Goal: Complete application form

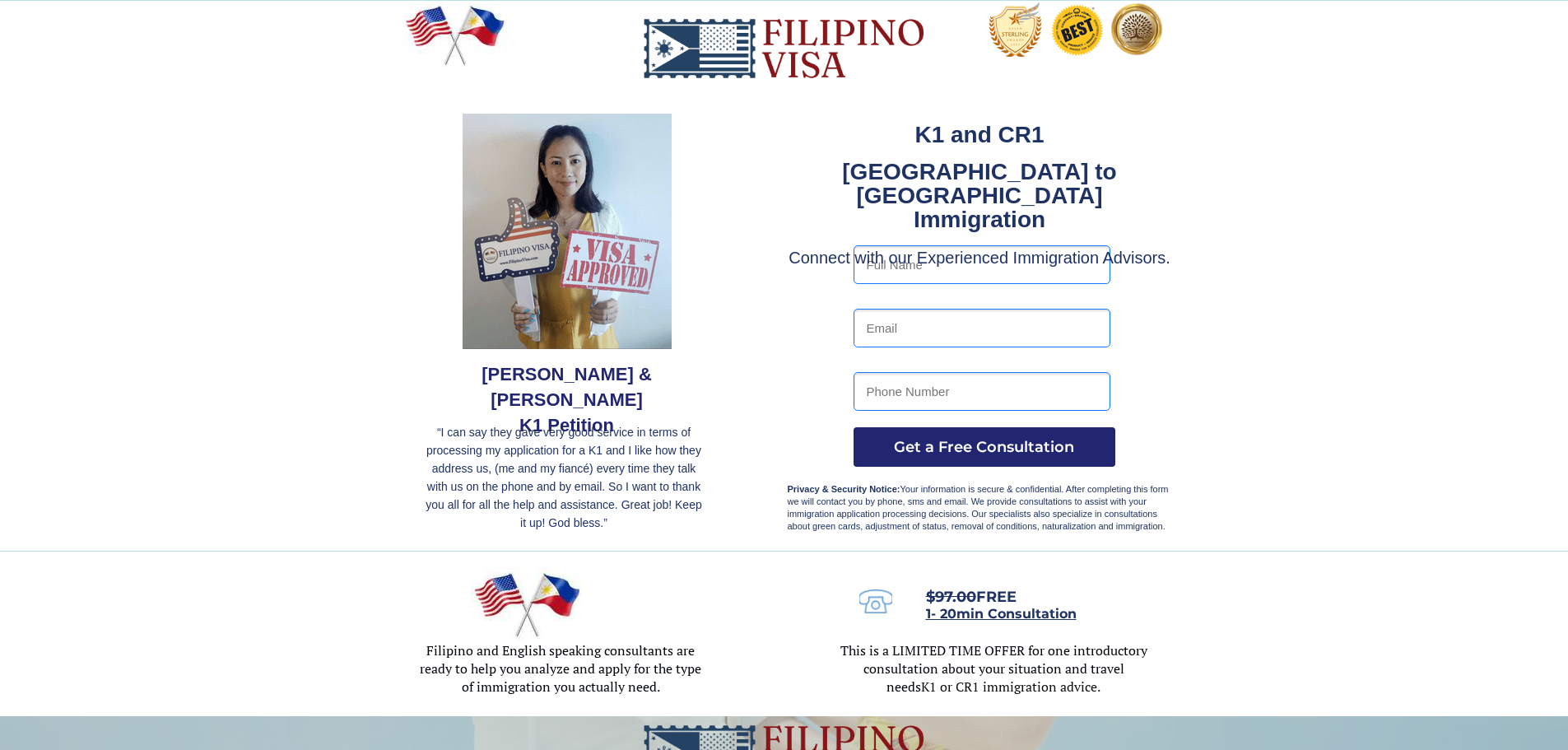
click at [959, 264] on input "text" at bounding box center [982, 264] width 256 height 39
click at [940, 251] on input "text" at bounding box center [982, 264] width 256 height 39
type input "jomar banzuela"
type input "banzuelajomar026@gmail.com"
type input "09919918569"
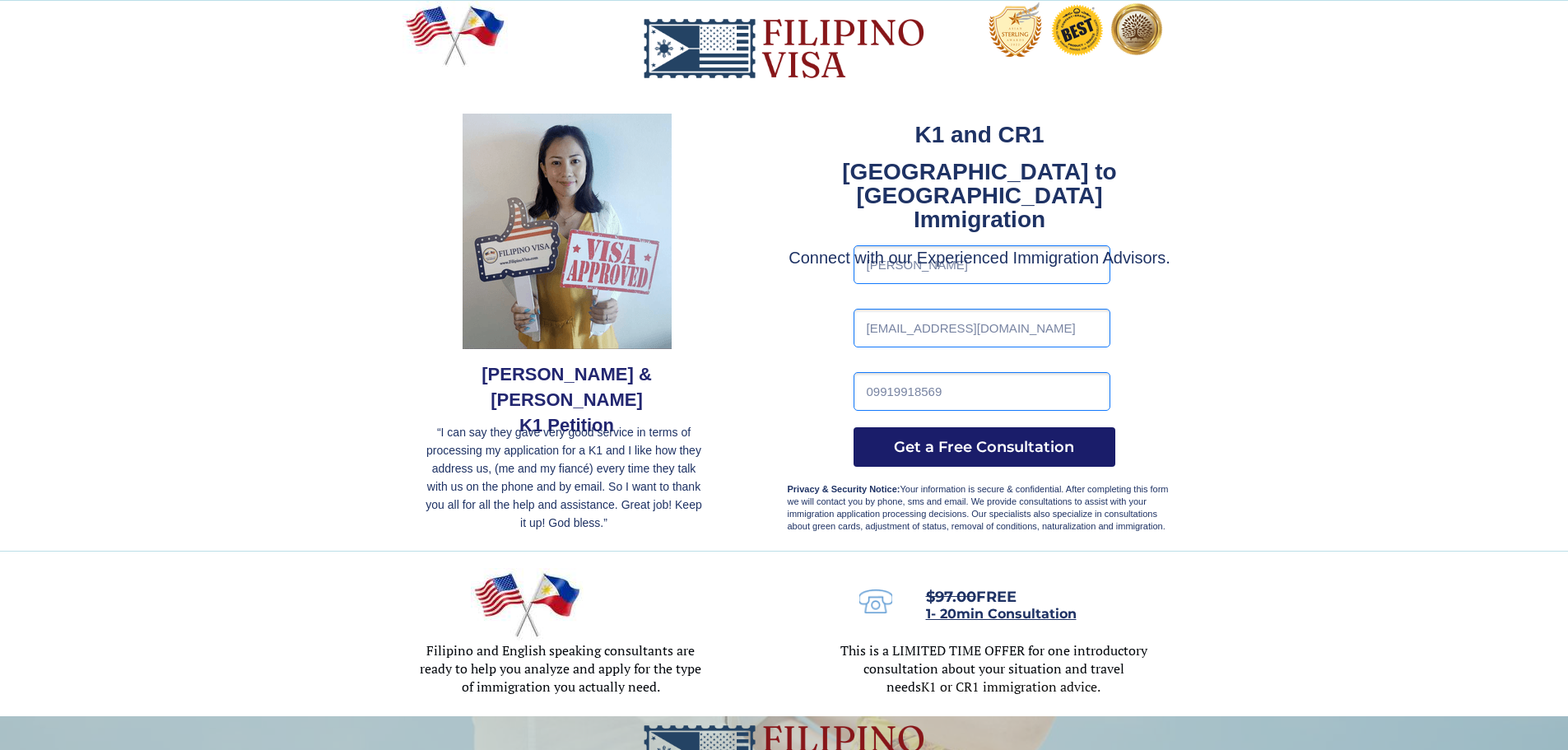
click at [1009, 444] on span "Get a Free Consultation" at bounding box center [985, 446] width 262 height 18
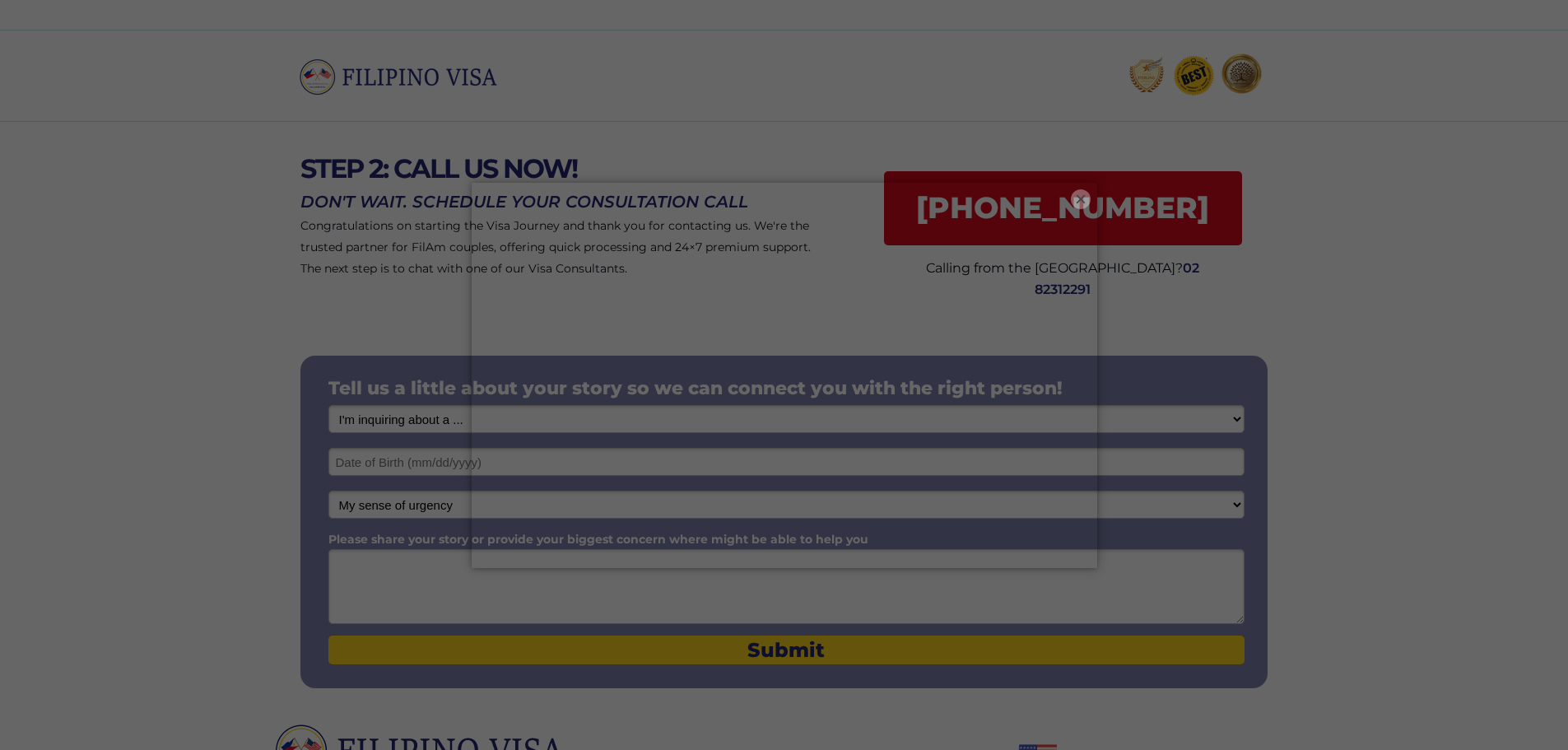
click at [1076, 190] on button "×" at bounding box center [1081, 198] width 20 height 20
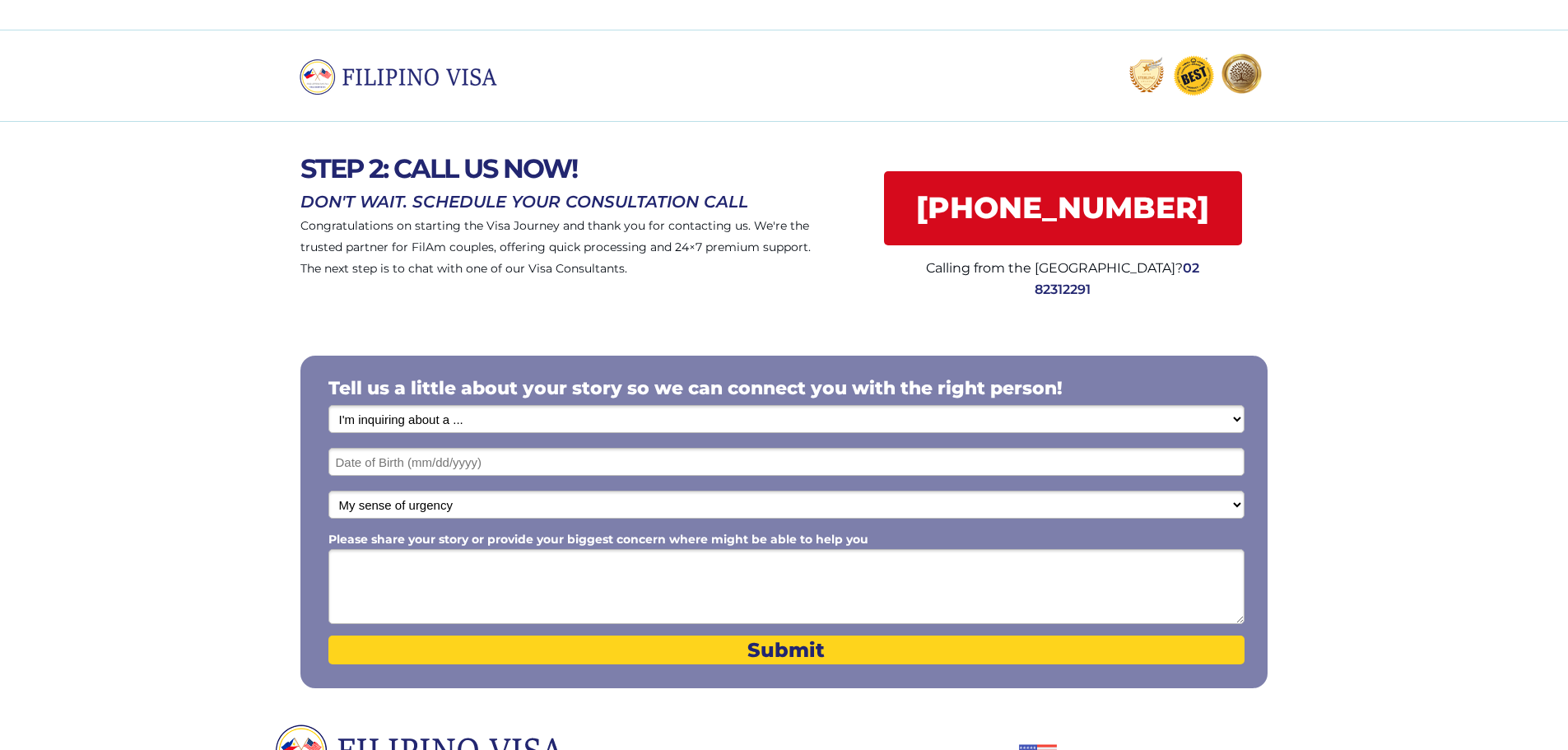
scroll to position [83, 0]
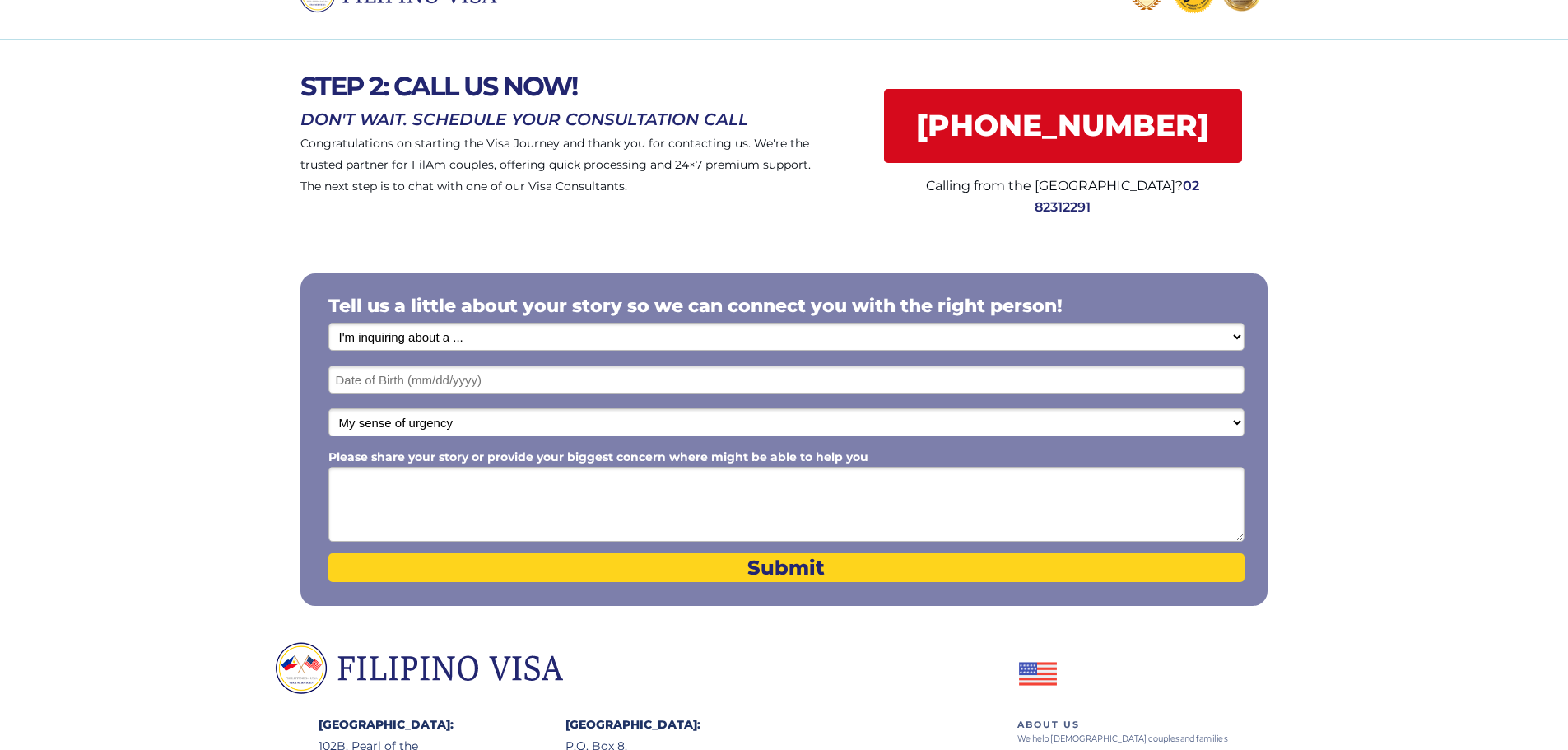
click at [503, 339] on select "I'm inquiring about a ... I don't know or other services Retirement Visa for Th…" at bounding box center [786, 336] width 916 height 28
click at [329, 323] on select "I'm inquiring about a ... I don't know or other services Retirement Visa for Th…" at bounding box center [786, 336] width 916 height 28
click at [527, 327] on select "I'm inquiring about a ... I don't know or other services Retirement Visa for Th…" at bounding box center [786, 336] width 916 height 28
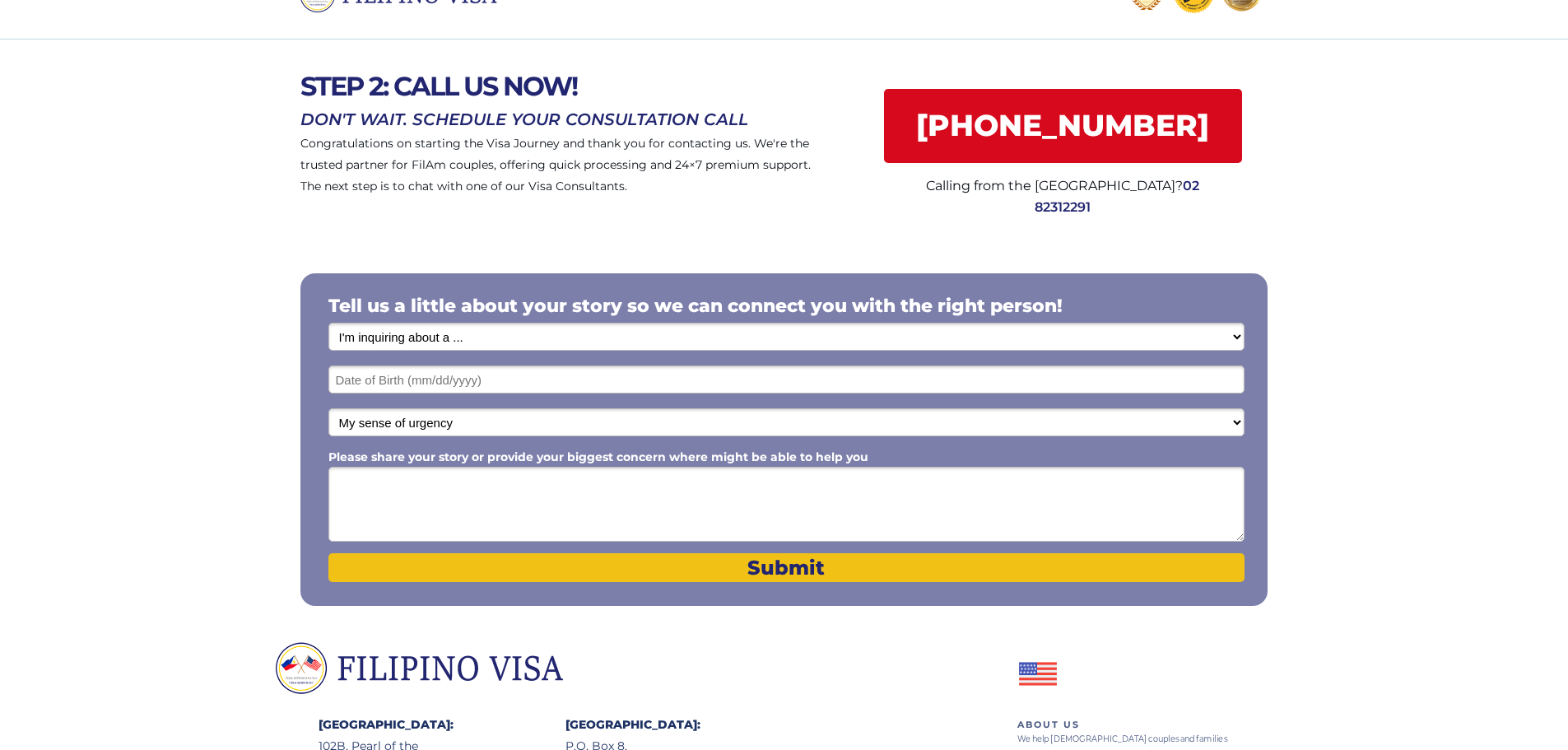
select select "1794"
click at [329, 323] on select "I'm inquiring about a ... I don't know or other services Retirement Visa for Th…" at bounding box center [786, 336] width 916 height 28
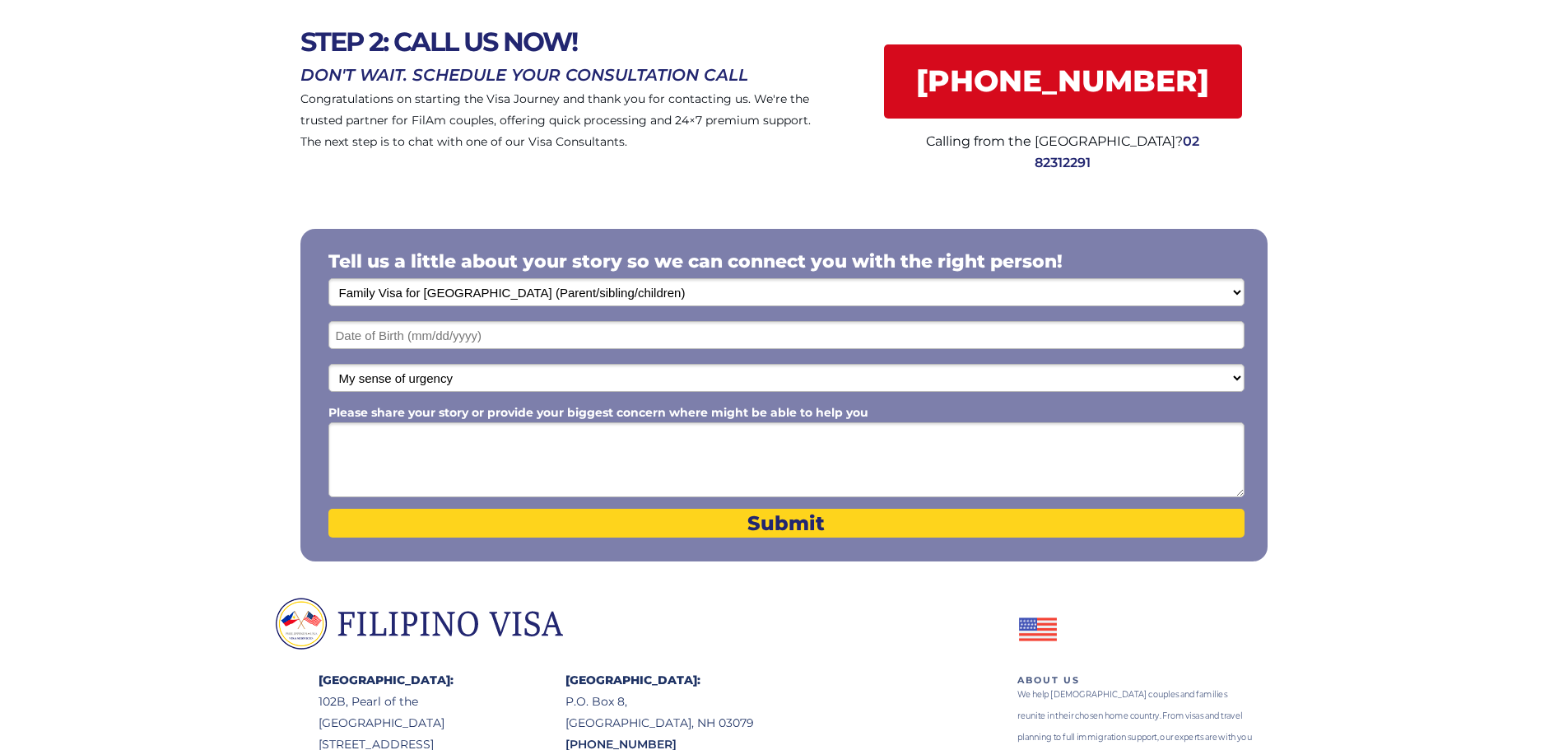
scroll to position [0, 0]
